Goal: Task Accomplishment & Management: Complete application form

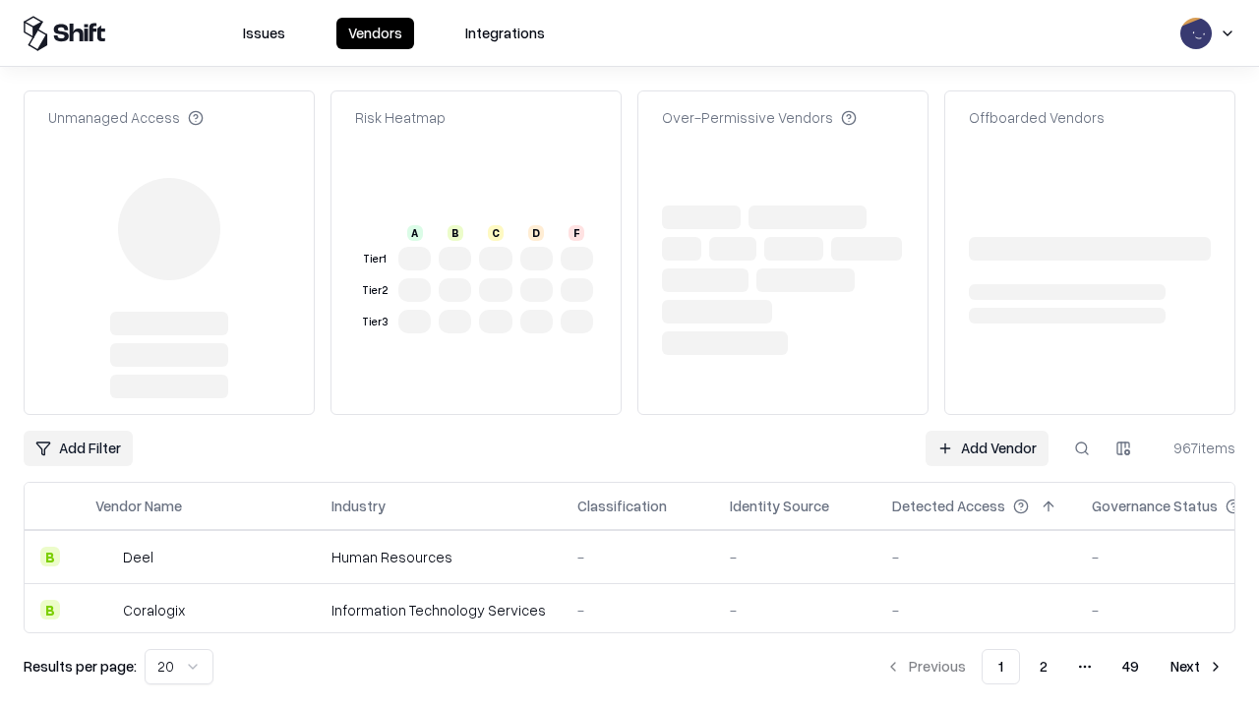
click at [986, 431] on link "Add Vendor" at bounding box center [987, 448] width 123 height 35
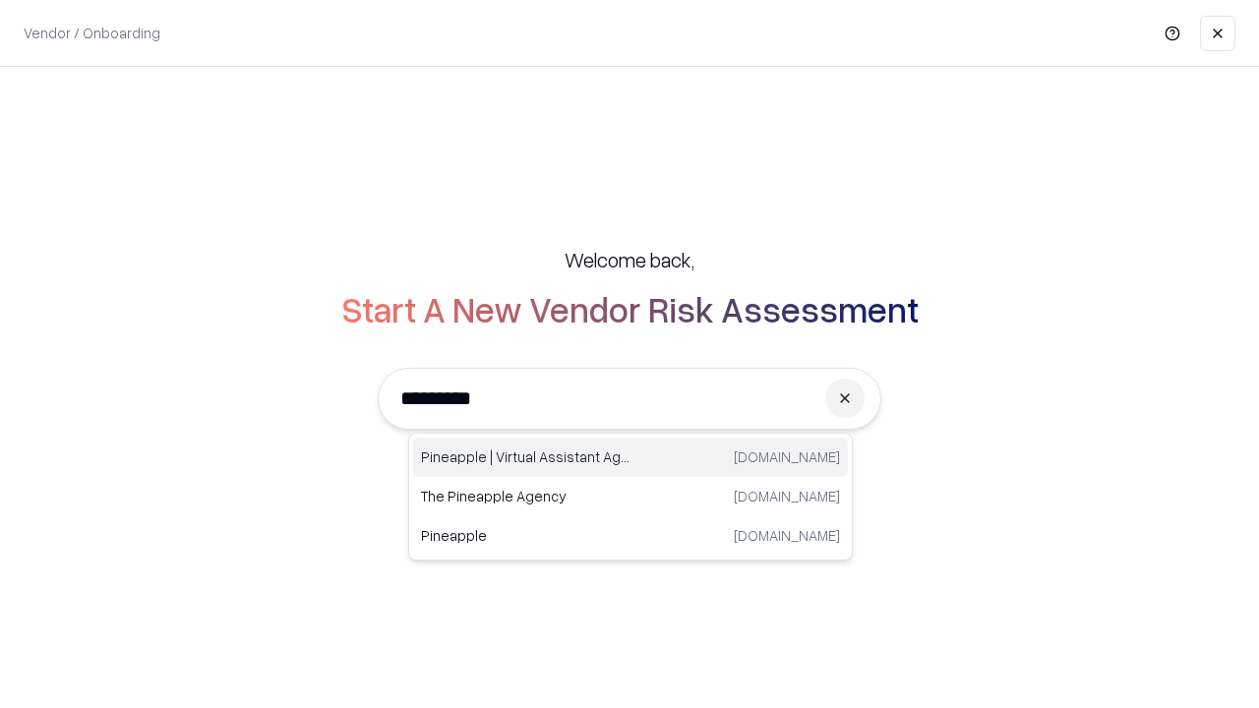
click at [630, 457] on div "Pineapple | Virtual Assistant Agency [DOMAIN_NAME]" at bounding box center [630, 457] width 435 height 39
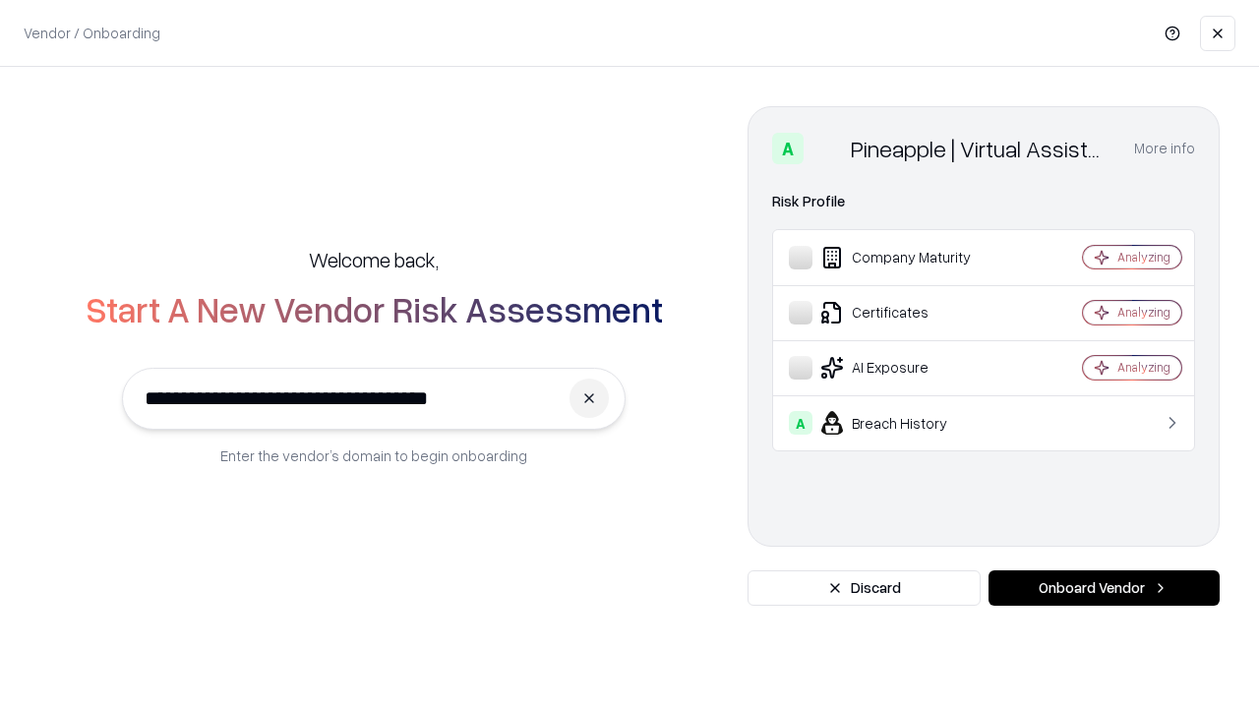
type input "**********"
click at [1104, 588] on button "Onboard Vendor" at bounding box center [1103, 587] width 231 height 35
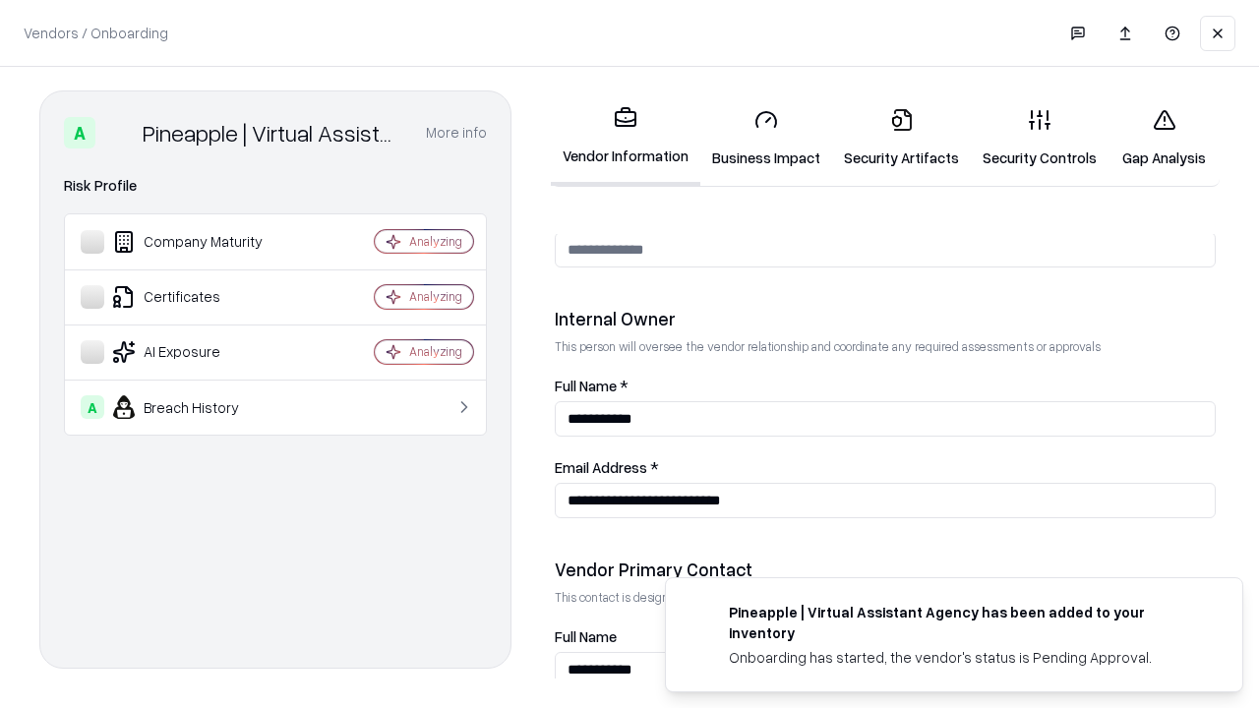
scroll to position [1019, 0]
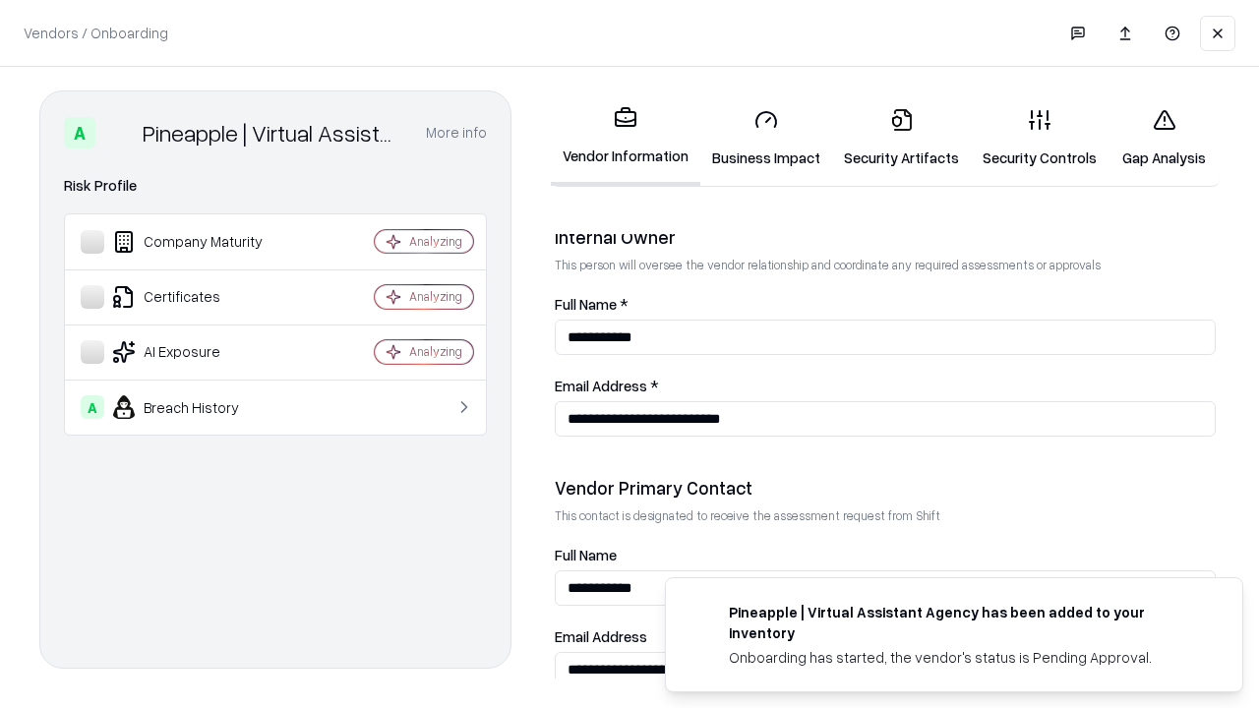
click at [766, 138] on link "Business Impact" at bounding box center [766, 137] width 132 height 91
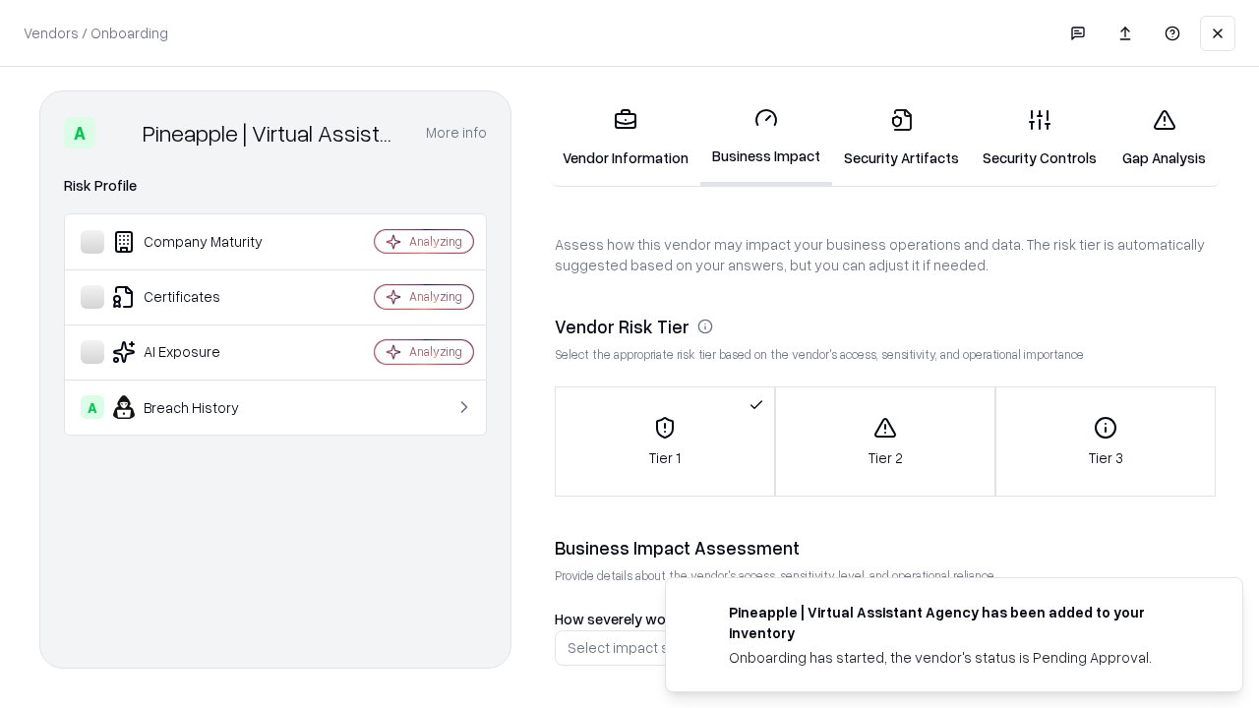
click at [1164, 138] on link "Gap Analysis" at bounding box center [1163, 137] width 111 height 91
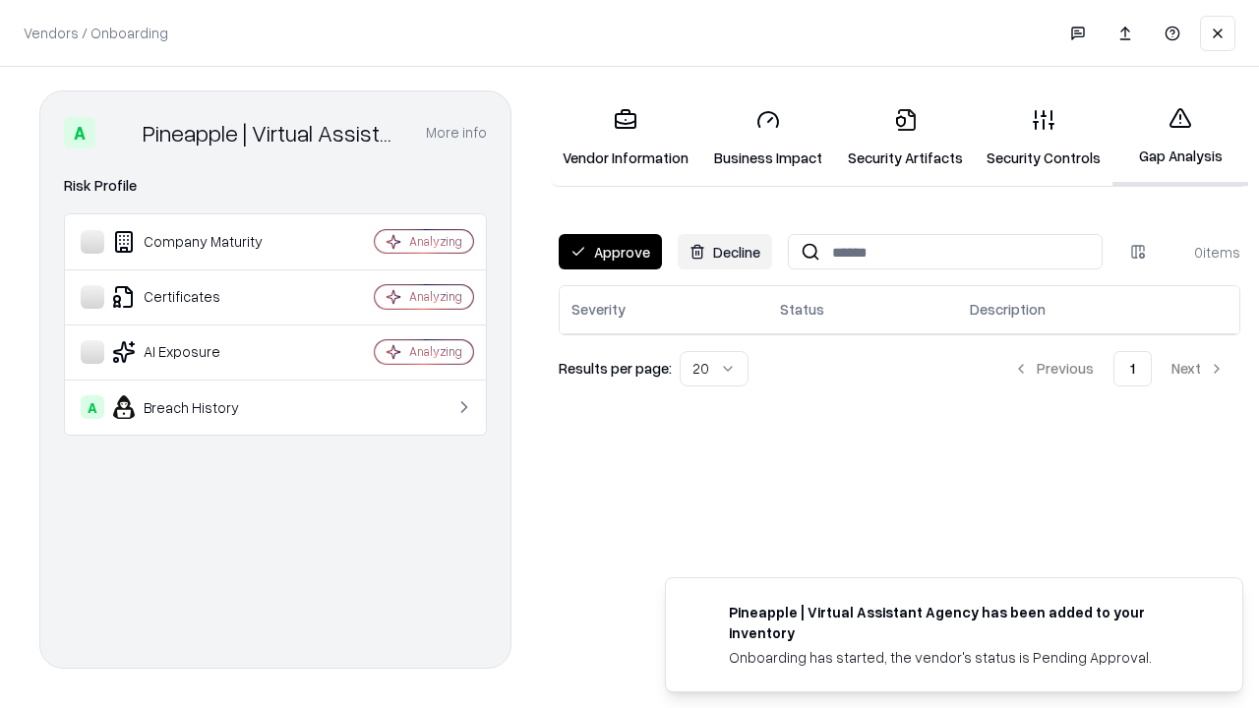
click at [610, 252] on button "Approve" at bounding box center [610, 251] width 103 height 35
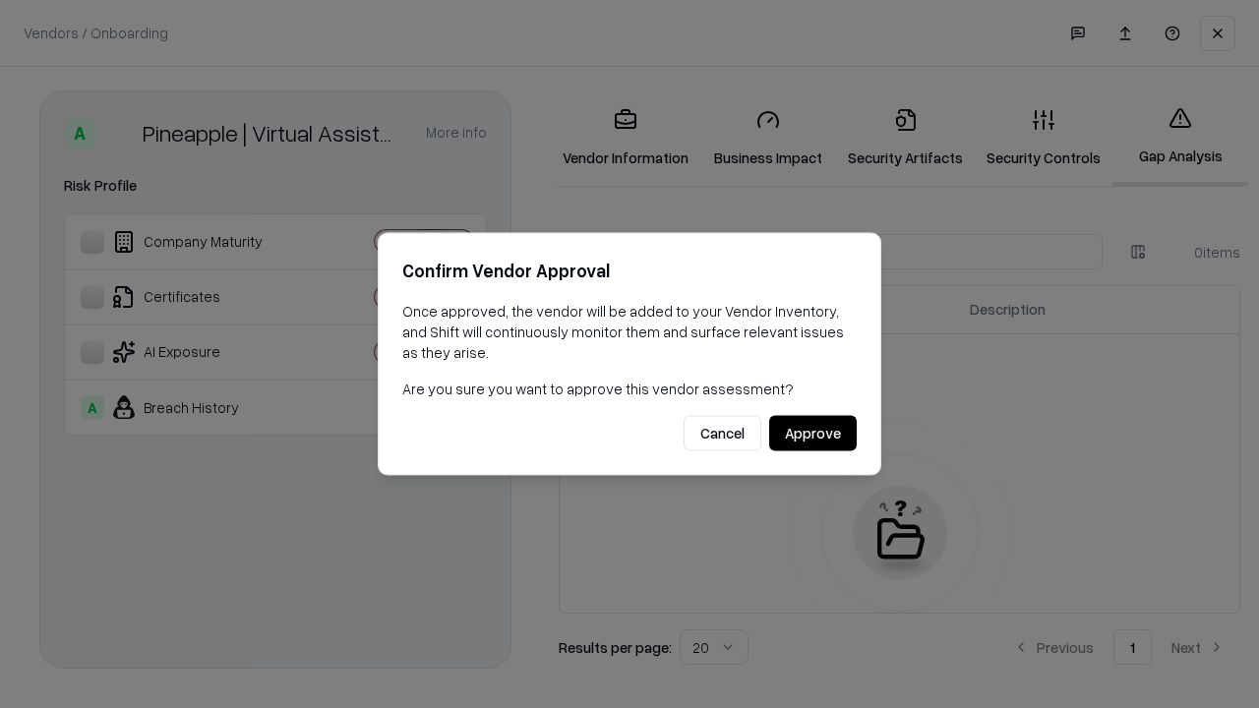
click at [812, 433] on button "Approve" at bounding box center [813, 433] width 88 height 35
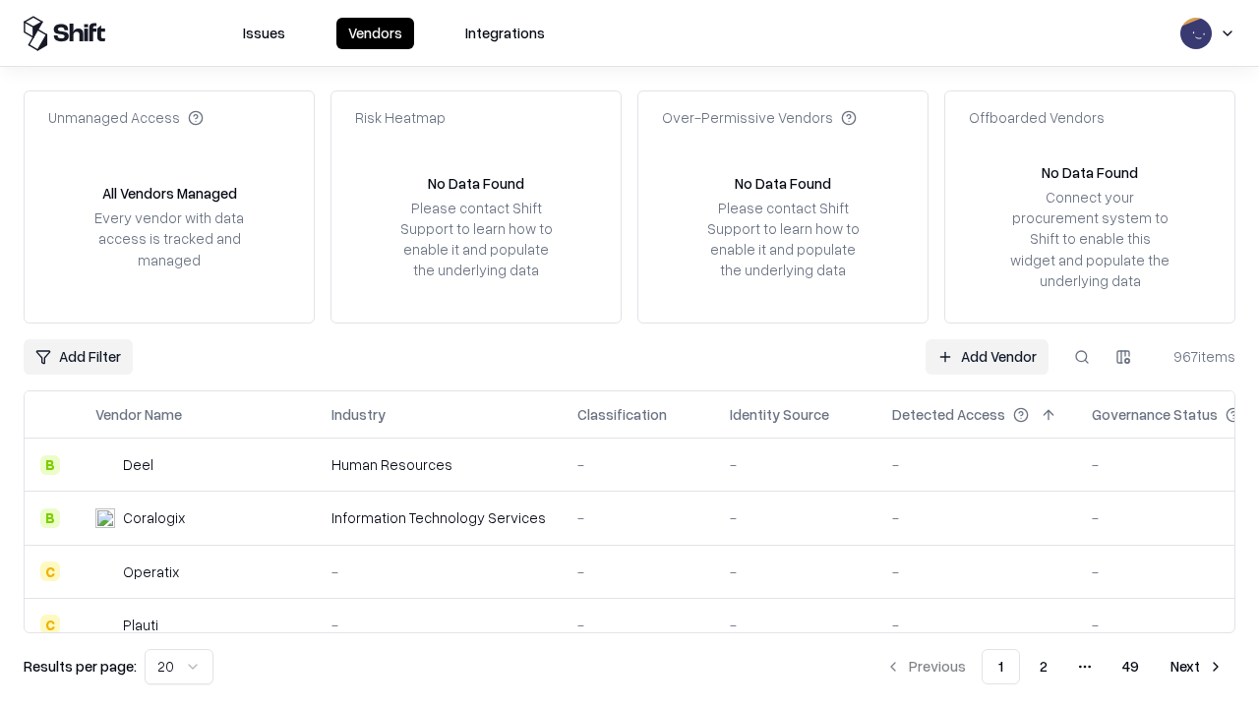
type input "**********"
click at [986, 356] on link "Add Vendor" at bounding box center [987, 356] width 123 height 35
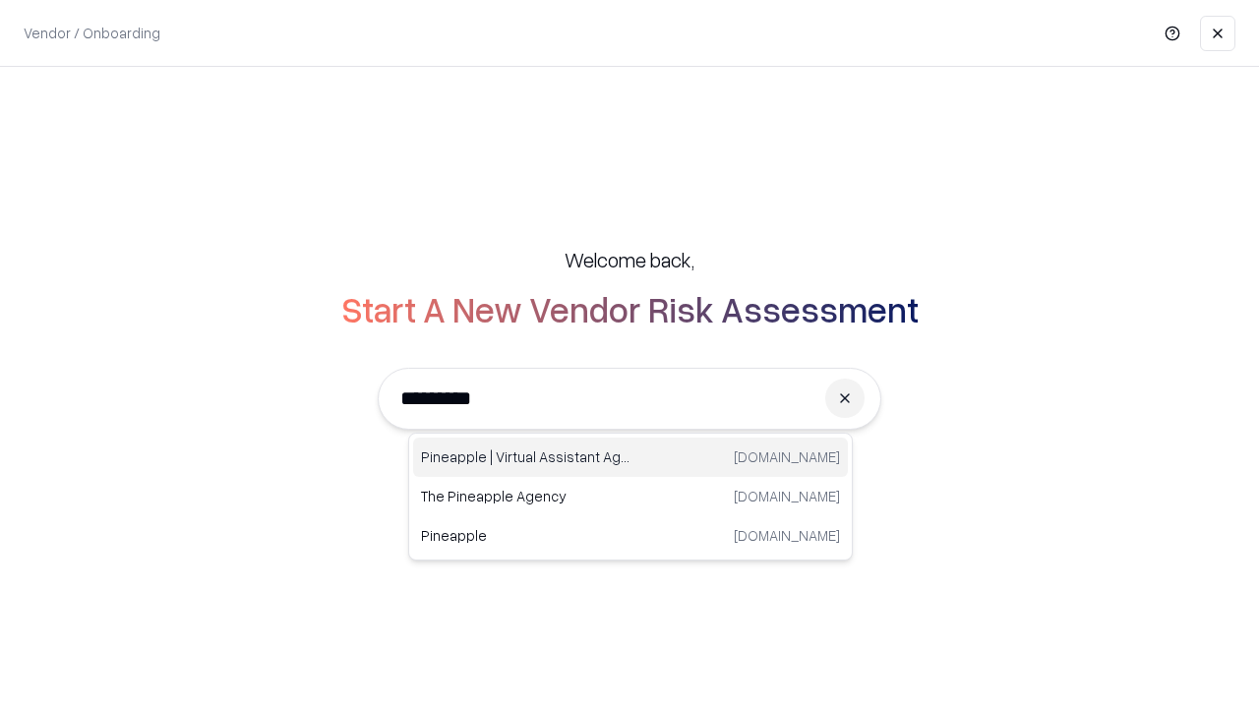
click at [630, 457] on div "Pineapple | Virtual Assistant Agency [DOMAIN_NAME]" at bounding box center [630, 457] width 435 height 39
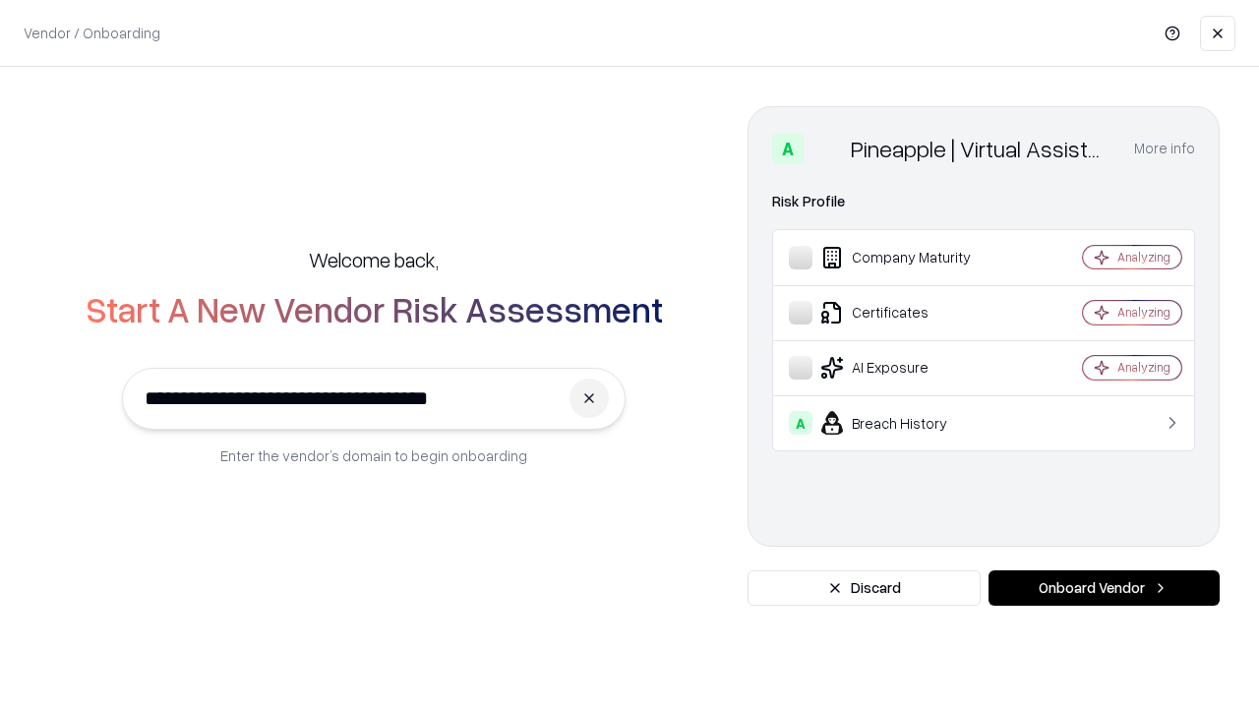
type input "**********"
click at [1104, 588] on button "Onboard Vendor" at bounding box center [1103, 587] width 231 height 35
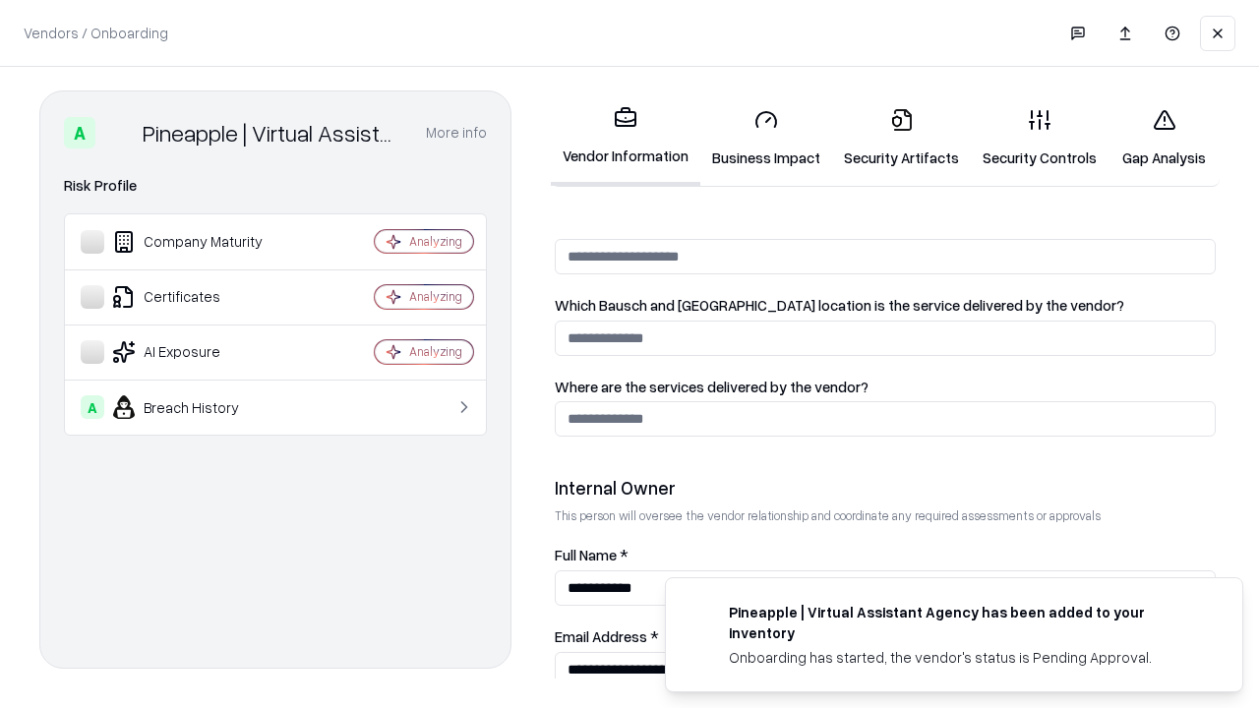
scroll to position [1019, 0]
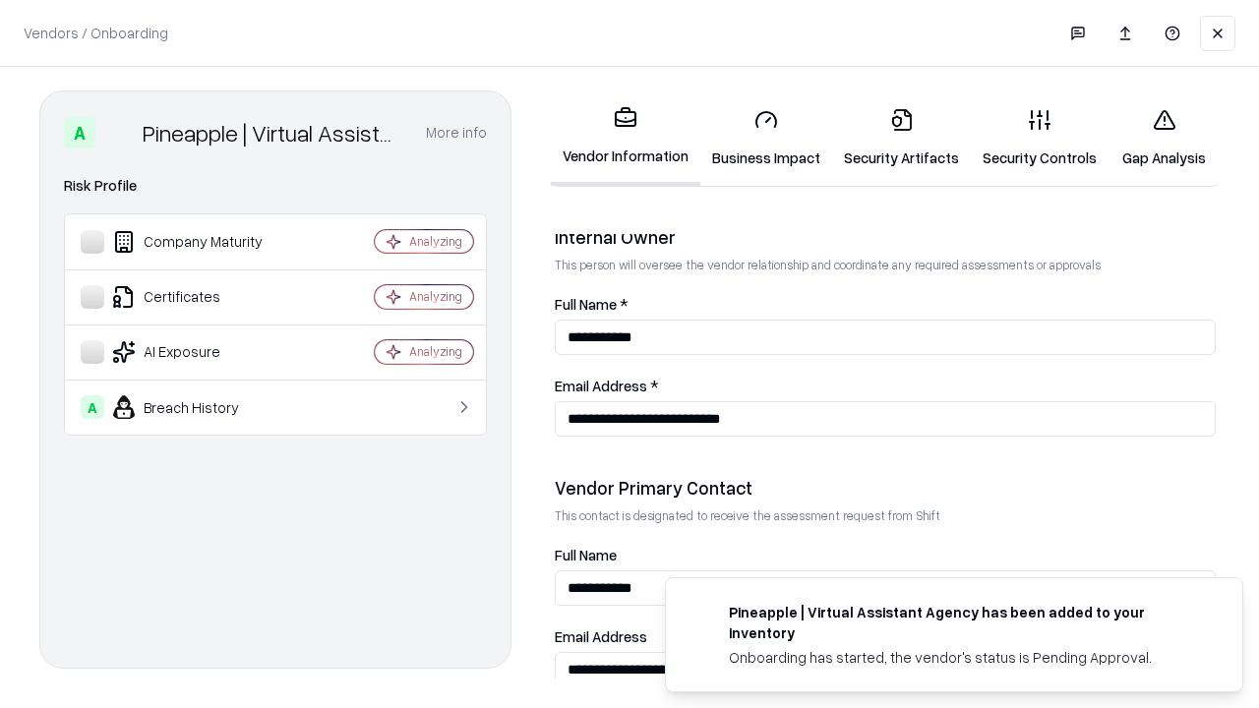
click at [1164, 138] on link "Gap Analysis" at bounding box center [1163, 137] width 111 height 91
